Goal: Information Seeking & Learning: Check status

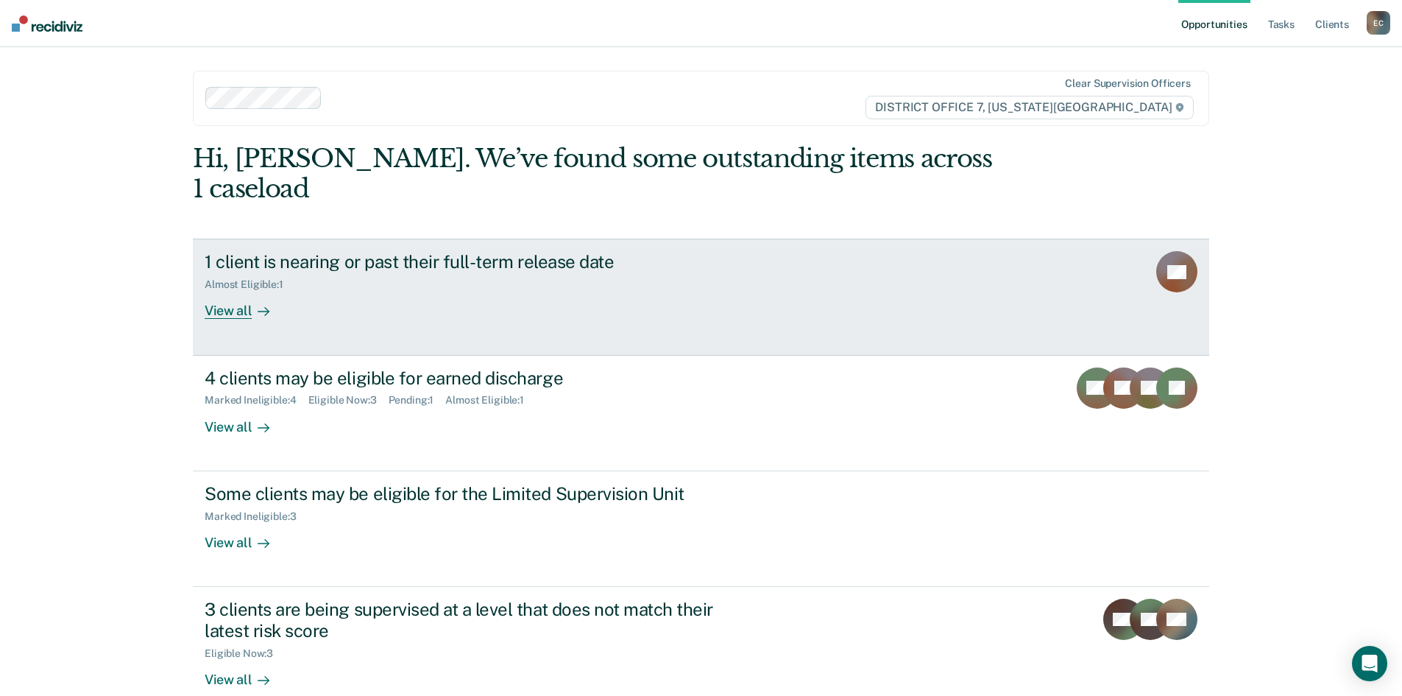
click at [222, 291] on div "View all" at bounding box center [246, 305] width 82 height 29
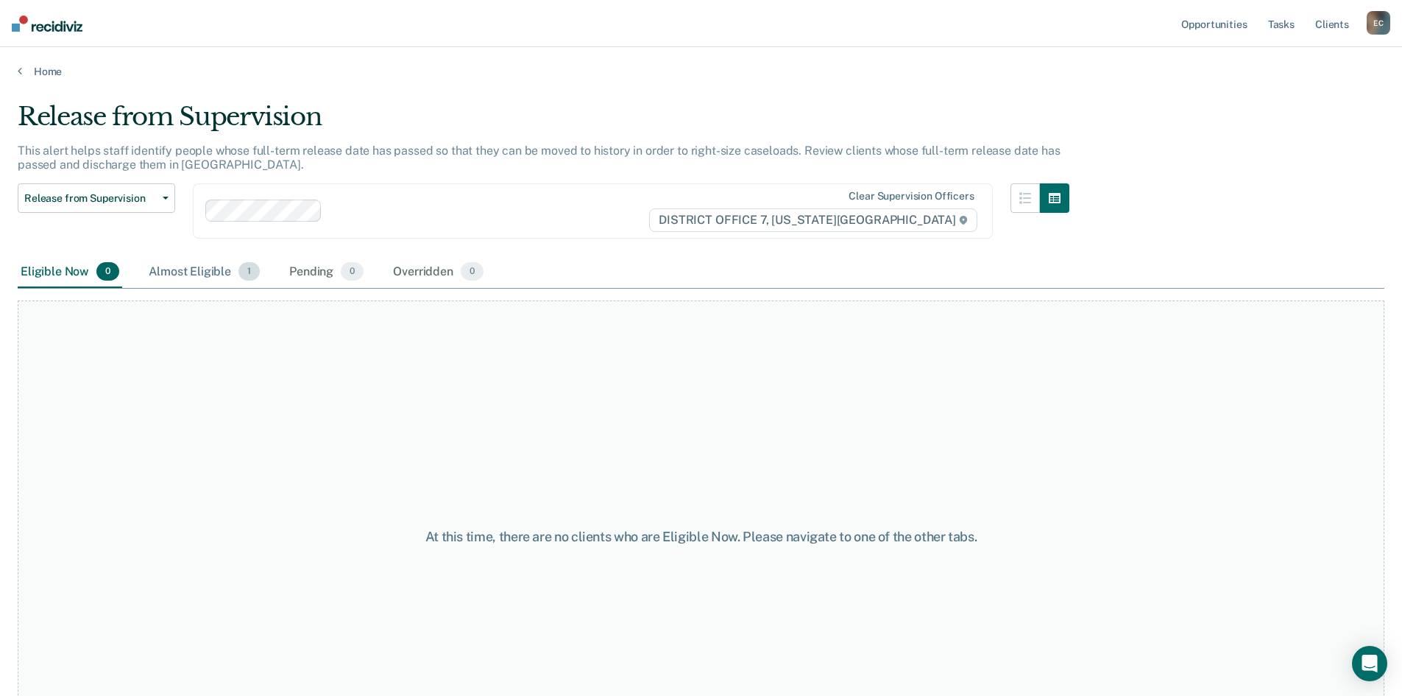
click at [200, 269] on div "Almost Eligible 1" at bounding box center [204, 272] width 117 height 32
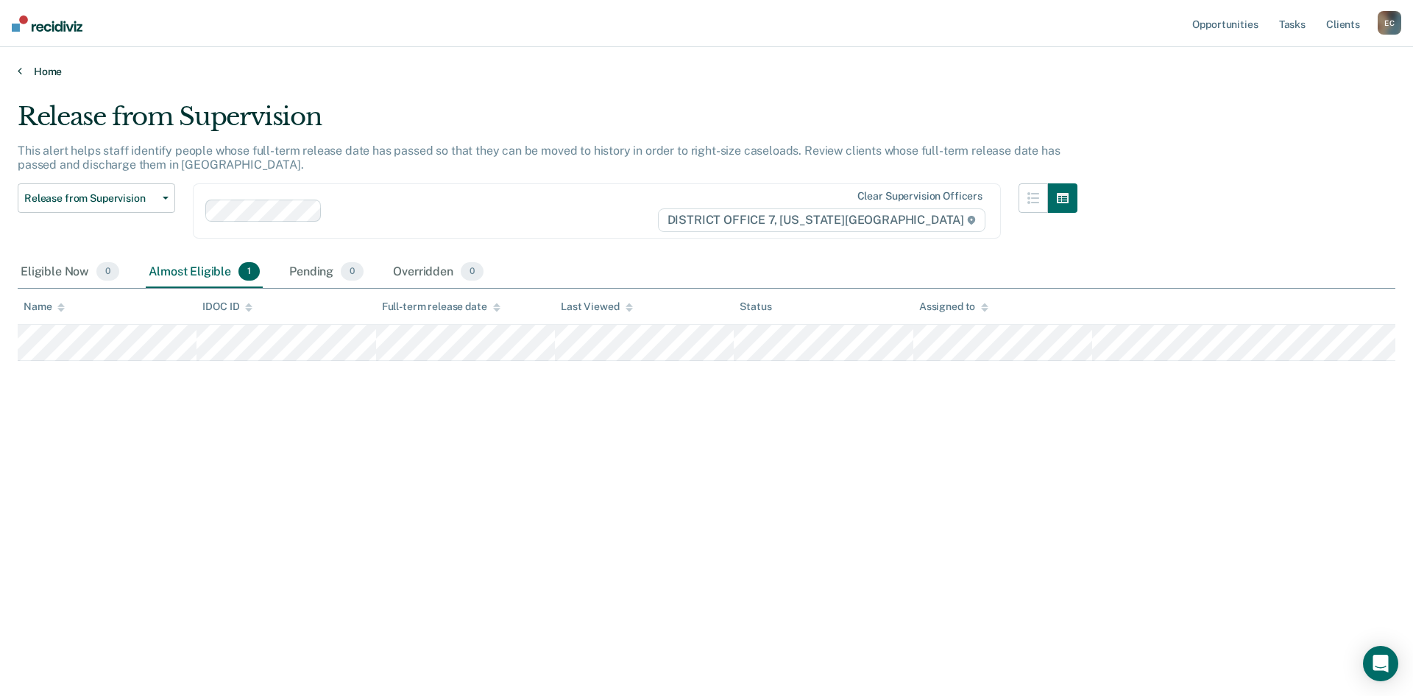
click at [24, 71] on link "Home" at bounding box center [707, 71] width 1378 height 13
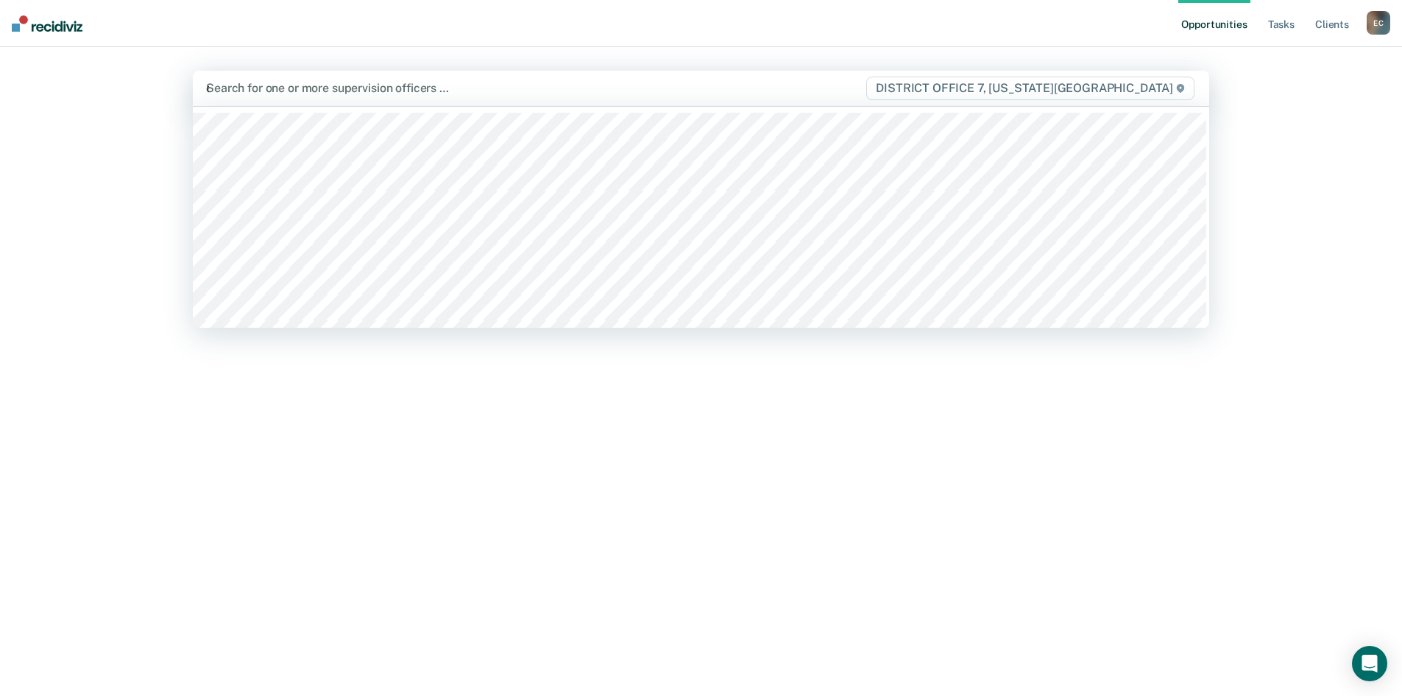
type input "ew"
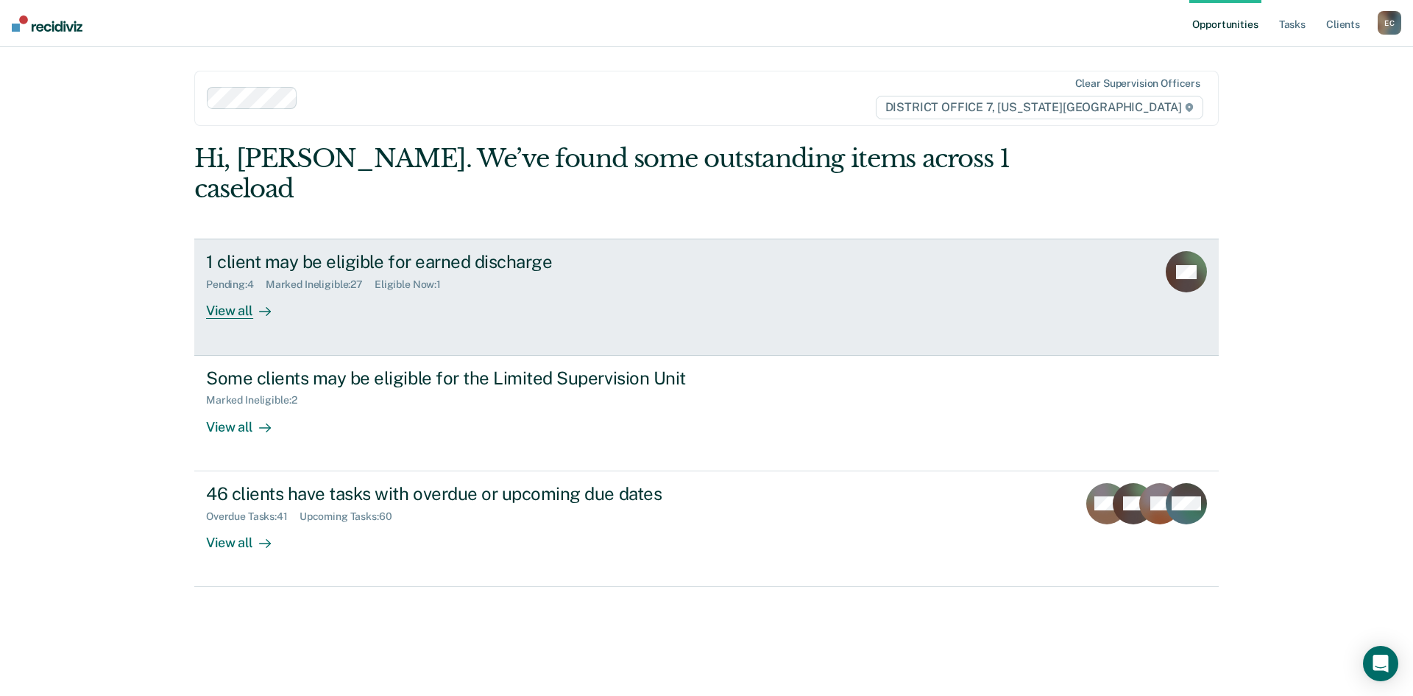
click at [247, 291] on div "View all" at bounding box center [247, 305] width 82 height 29
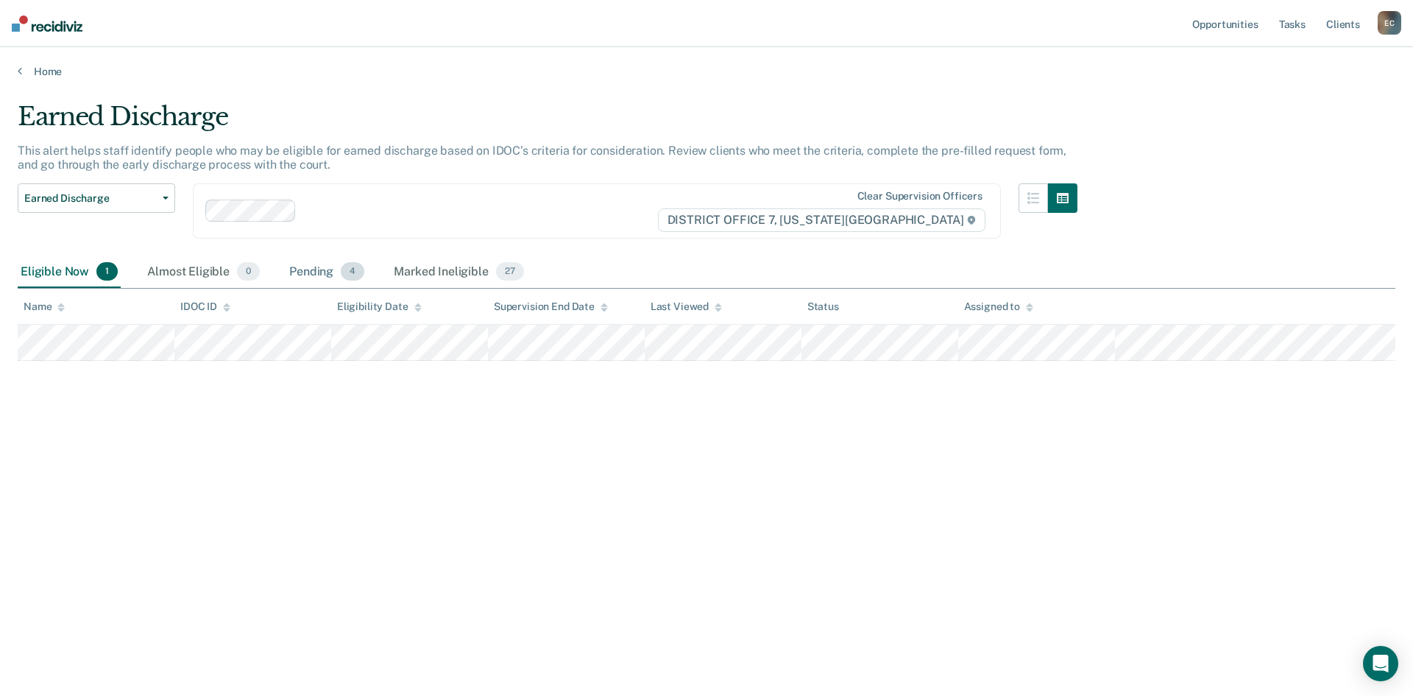
click at [316, 269] on div "Pending 4" at bounding box center [326, 272] width 81 height 32
